Goal: Transaction & Acquisition: Purchase product/service

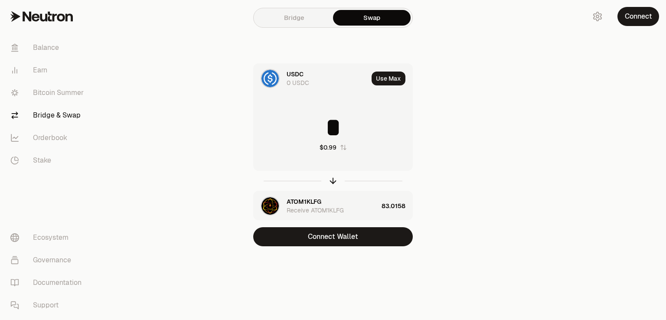
click at [293, 77] on div "USDC" at bounding box center [295, 74] width 17 height 9
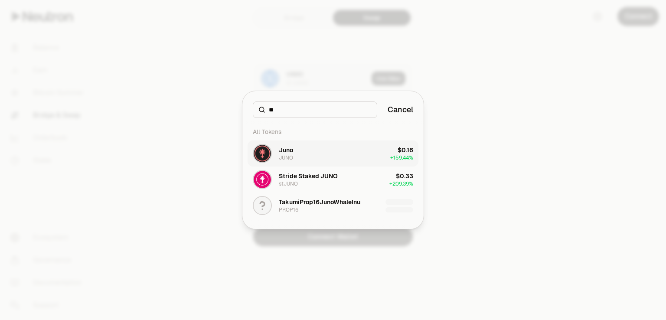
type input "**"
click at [306, 155] on button "Juno JUNO $0.16 + 159.44%" at bounding box center [333, 153] width 171 height 26
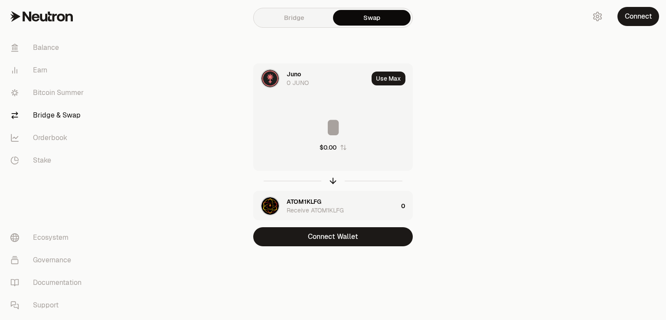
click at [316, 201] on div "ATOM1KLFG" at bounding box center [304, 201] width 35 height 9
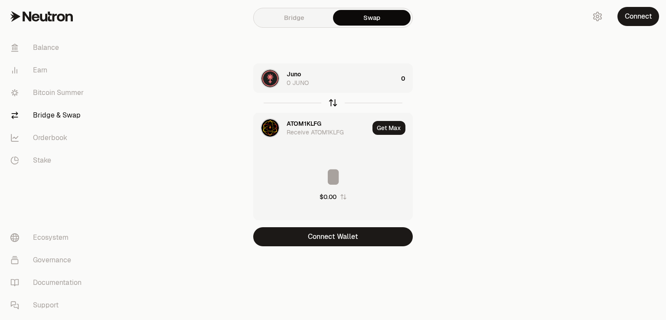
click at [330, 102] on icon "button" at bounding box center [333, 101] width 6 height 3
click at [372, 81] on div "ATOM1KLFG 0 ATOM1KLFG" at bounding box center [342, 78] width 111 height 17
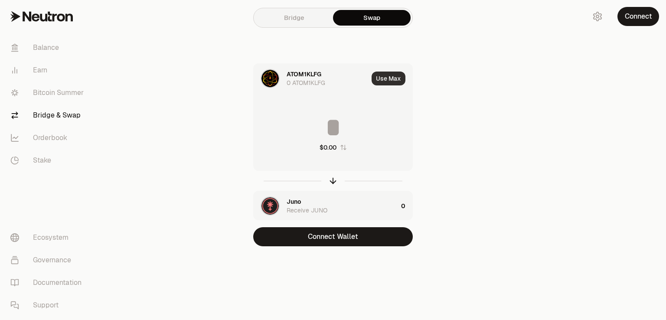
click at [404, 82] on button "Use Max" at bounding box center [389, 79] width 34 height 14
click at [404, 82] on div "Using Max" at bounding box center [389, 78] width 46 height 29
click at [328, 74] on div "ATOM1KLFG 0 ATOM1KLFG" at bounding box center [325, 78] width 76 height 17
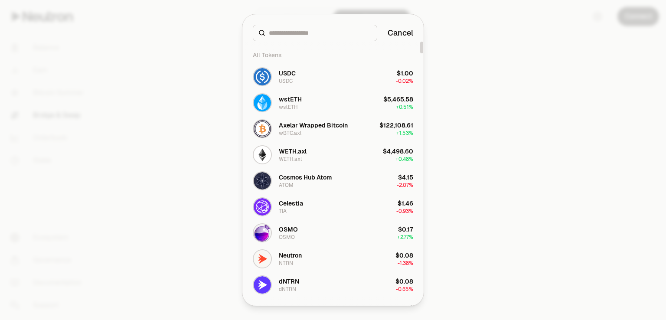
click at [328, 74] on button "USDC USDC $1.00 -0.02%" at bounding box center [333, 77] width 171 height 26
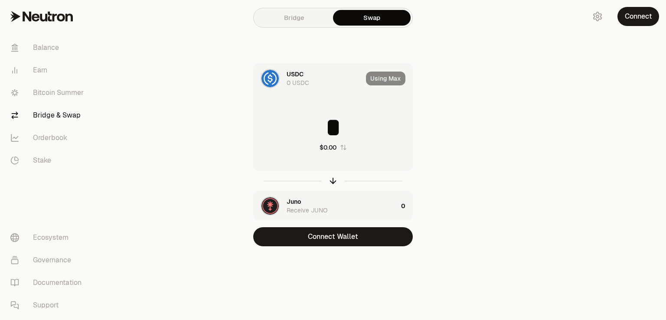
click at [304, 123] on input "*" at bounding box center [333, 127] width 159 height 26
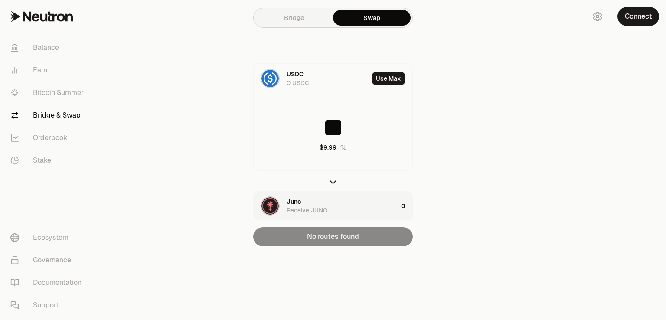
type input "**"
